Goal: Task Accomplishment & Management: Use online tool/utility

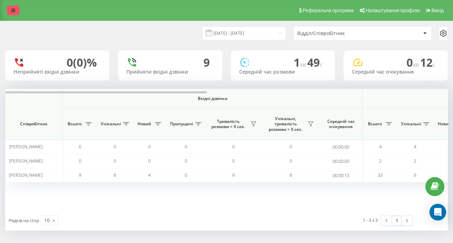
click at [12, 14] on link at bounding box center [13, 11] width 12 height 10
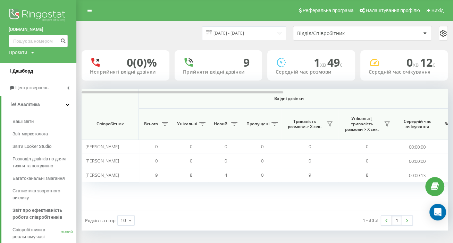
click at [33, 72] on link "Дашборд" at bounding box center [38, 71] width 76 height 17
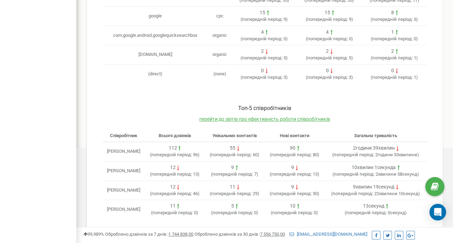
scroll to position [291, 0]
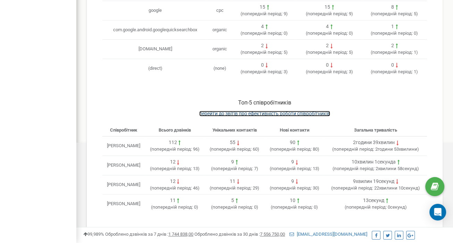
click at [258, 111] on span "перейти до звітів про ефективність роботи співробітників" at bounding box center [264, 114] width 131 height 6
click at [259, 111] on span "перейти до звітів про ефективність роботи співробітників" at bounding box center [264, 114] width 131 height 6
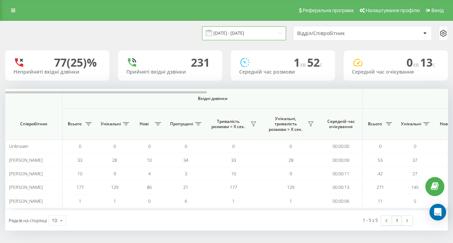
click at [268, 36] on input "20.07.2025 - 20.08.2025" at bounding box center [244, 33] width 84 height 14
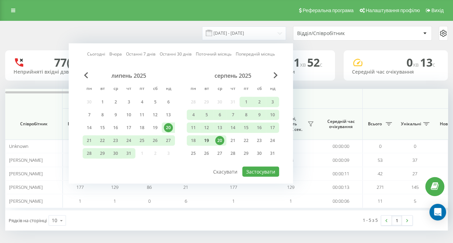
click at [207, 136] on div "19" at bounding box center [206, 140] width 9 height 9
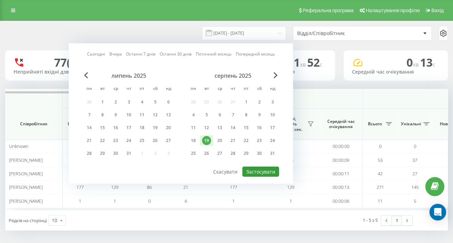
click at [247, 171] on button "Застосувати" at bounding box center [260, 171] width 37 height 10
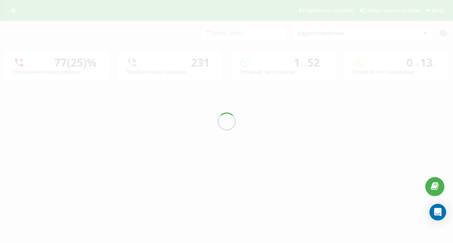
type input "19.08.2025 - 19.08.2025"
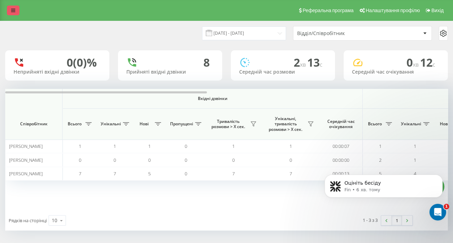
click at [12, 10] on icon at bounding box center [13, 10] width 4 height 5
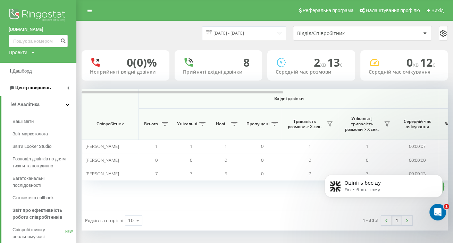
click at [33, 88] on span "Центр звернень" at bounding box center [32, 87] width 35 height 5
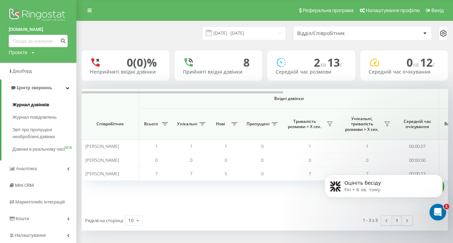
click at [37, 101] on span "Журнал дзвінків" at bounding box center [30, 104] width 37 height 7
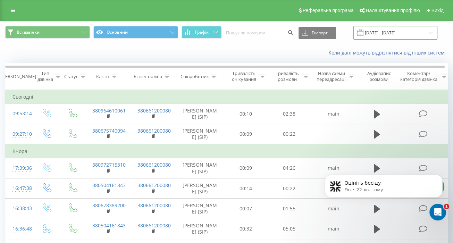
click at [401, 34] on input "[DATE] - [DATE]" at bounding box center [395, 33] width 84 height 14
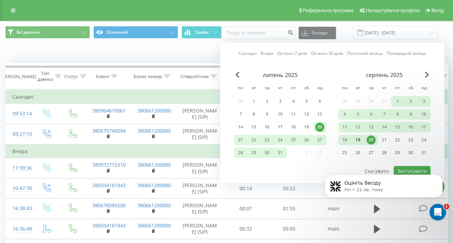
click at [361, 138] on div "19" at bounding box center [357, 139] width 9 height 9
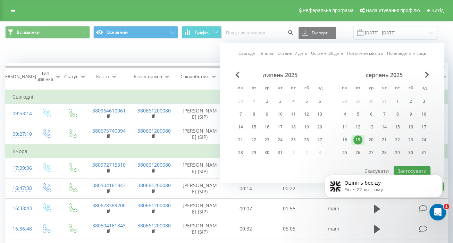
click at [411, 165] on body "Оцініть бесіду Fin • 22 хв. тому" at bounding box center [383, 192] width 133 height 59
click at [411, 167] on body "Оцініть бесіду Fin • 22 хв. тому" at bounding box center [383, 192] width 133 height 59
click at [406, 168] on div "Оцініть бесіду Fin • 22 хв. тому" at bounding box center [383, 154] width 128 height 87
click at [397, 179] on div "Оцініть бесіду" at bounding box center [389, 183] width 92 height 9
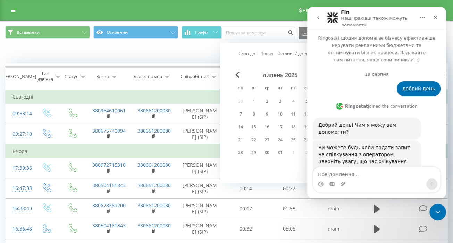
scroll to position [43, 0]
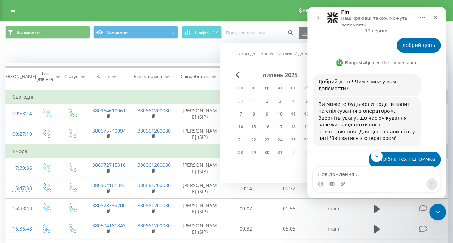
click at [316, 18] on icon "go back" at bounding box center [318, 18] width 6 height 6
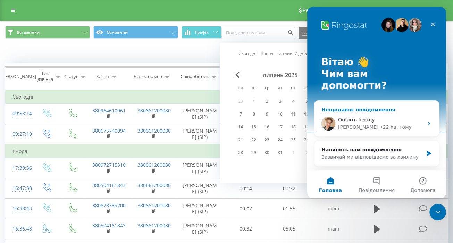
click at [354, 119] on div "Оцініть бесіду Volodymyr • 22 хв. тому" at bounding box center [376, 124] width 124 height 26
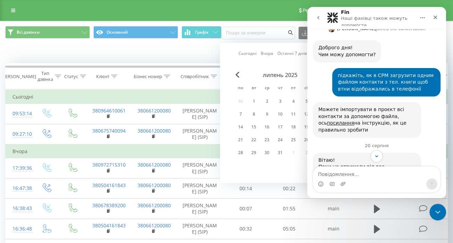
scroll to position [236, 0]
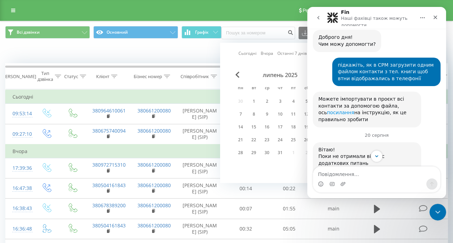
click at [354, 110] on link "посилання" at bounding box center [340, 113] width 27 height 6
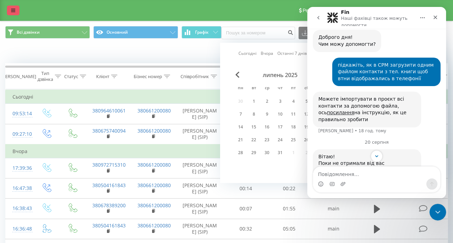
click at [7, 10] on link at bounding box center [13, 11] width 12 height 10
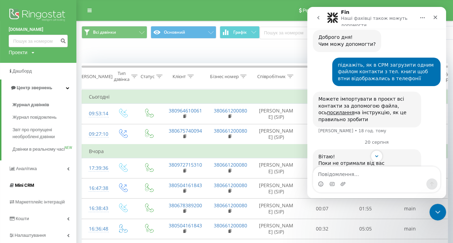
click at [28, 193] on link "Mini CRM" at bounding box center [38, 185] width 76 height 17
click at [28, 188] on span "Mini CRM" at bounding box center [24, 184] width 19 height 5
click at [26, 171] on span "Аналiтика" at bounding box center [27, 168] width 22 height 5
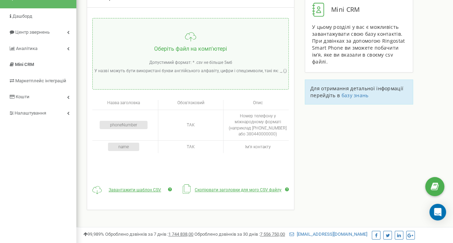
scroll to position [104, 0]
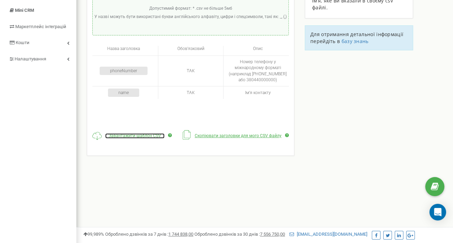
click at [135, 136] on span "Завантажити шаблон CSV" at bounding box center [135, 135] width 52 height 5
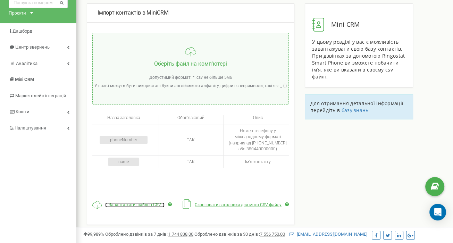
scroll to position [0, 0]
